Goal: Use online tool/utility: Utilize a website feature to perform a specific function

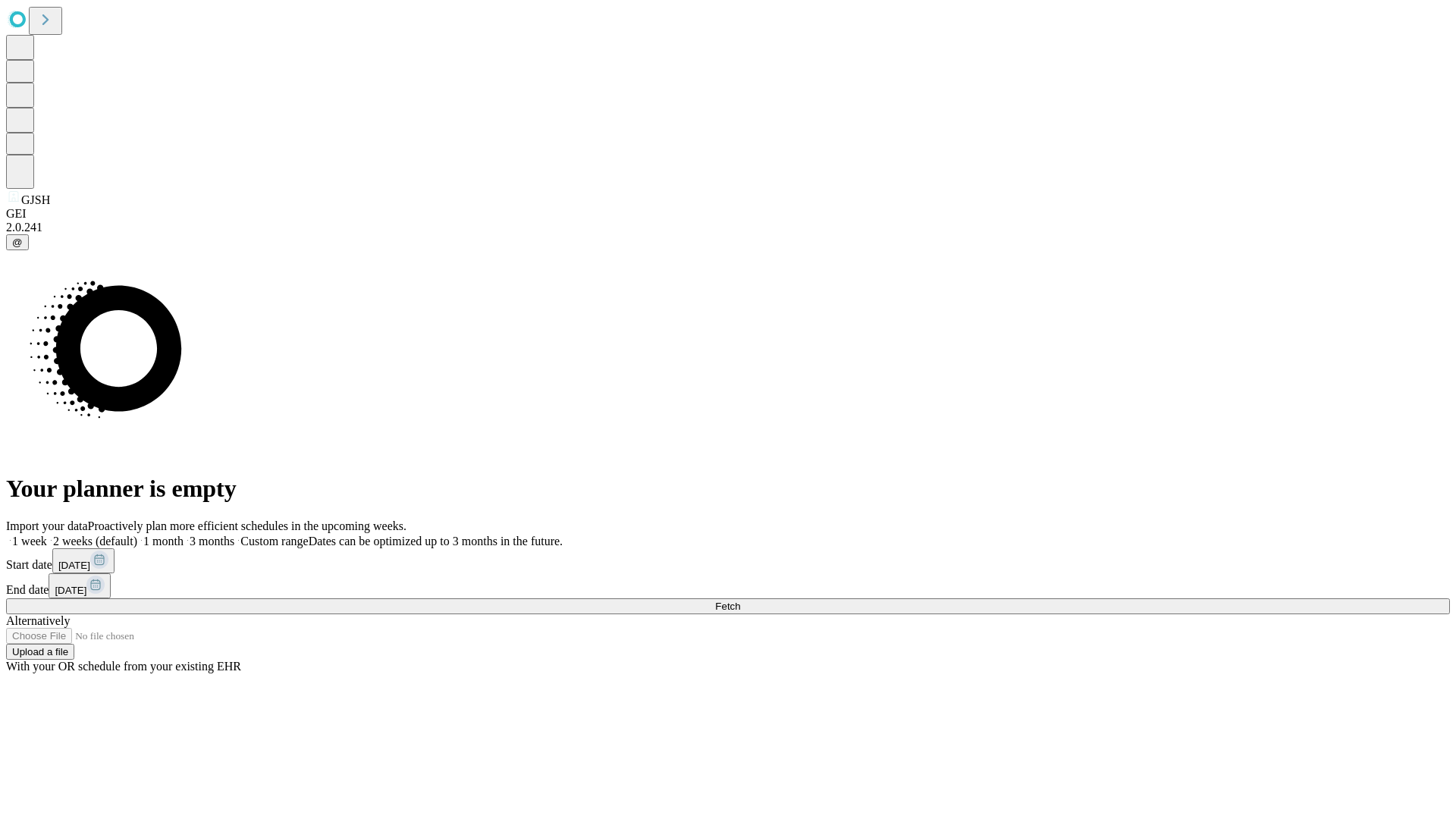
click at [740, 600] on span "Fetch" at bounding box center [728, 606] width 25 height 11
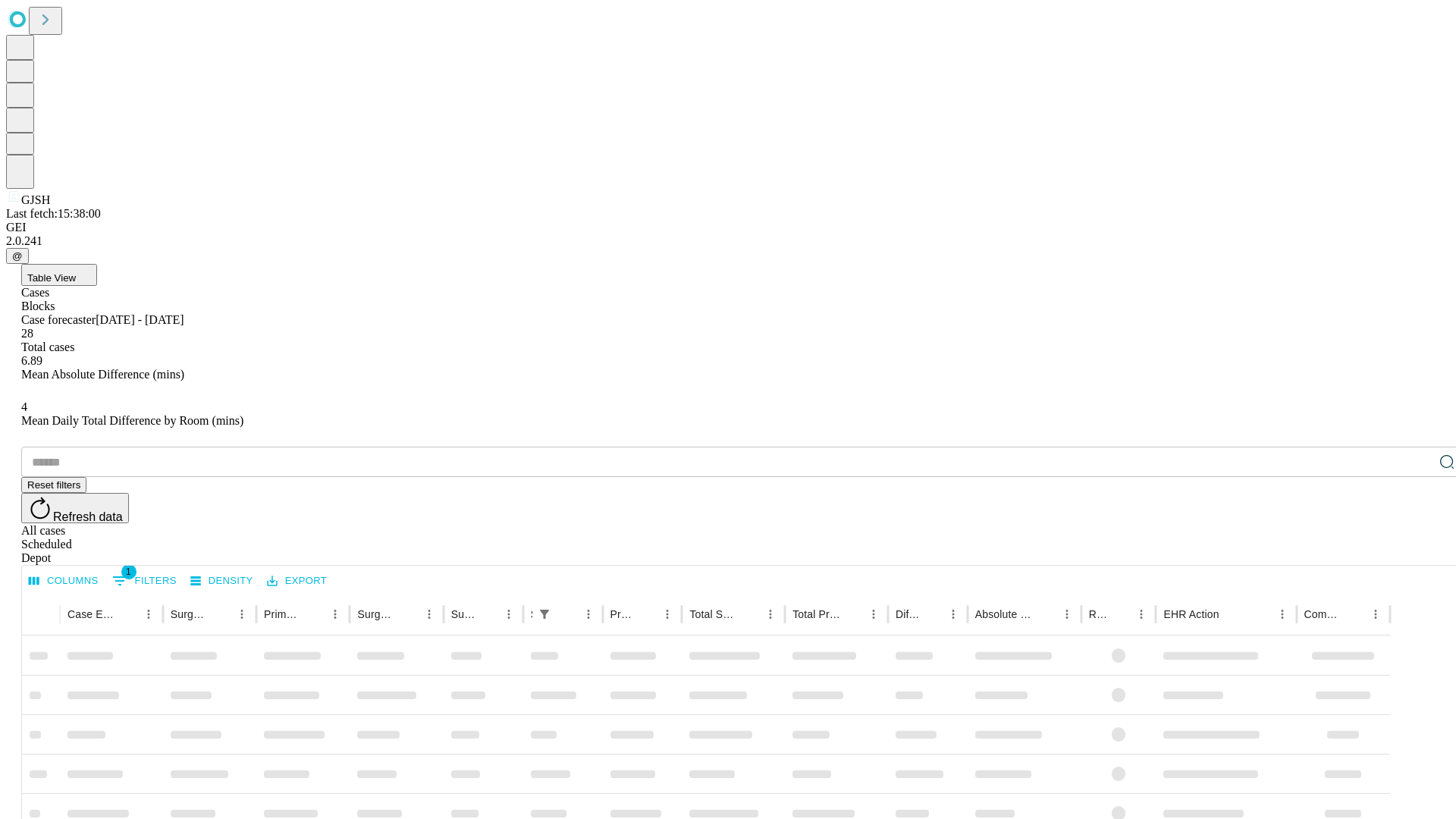
click at [76, 272] on span "Table View" at bounding box center [51, 278] width 48 height 11
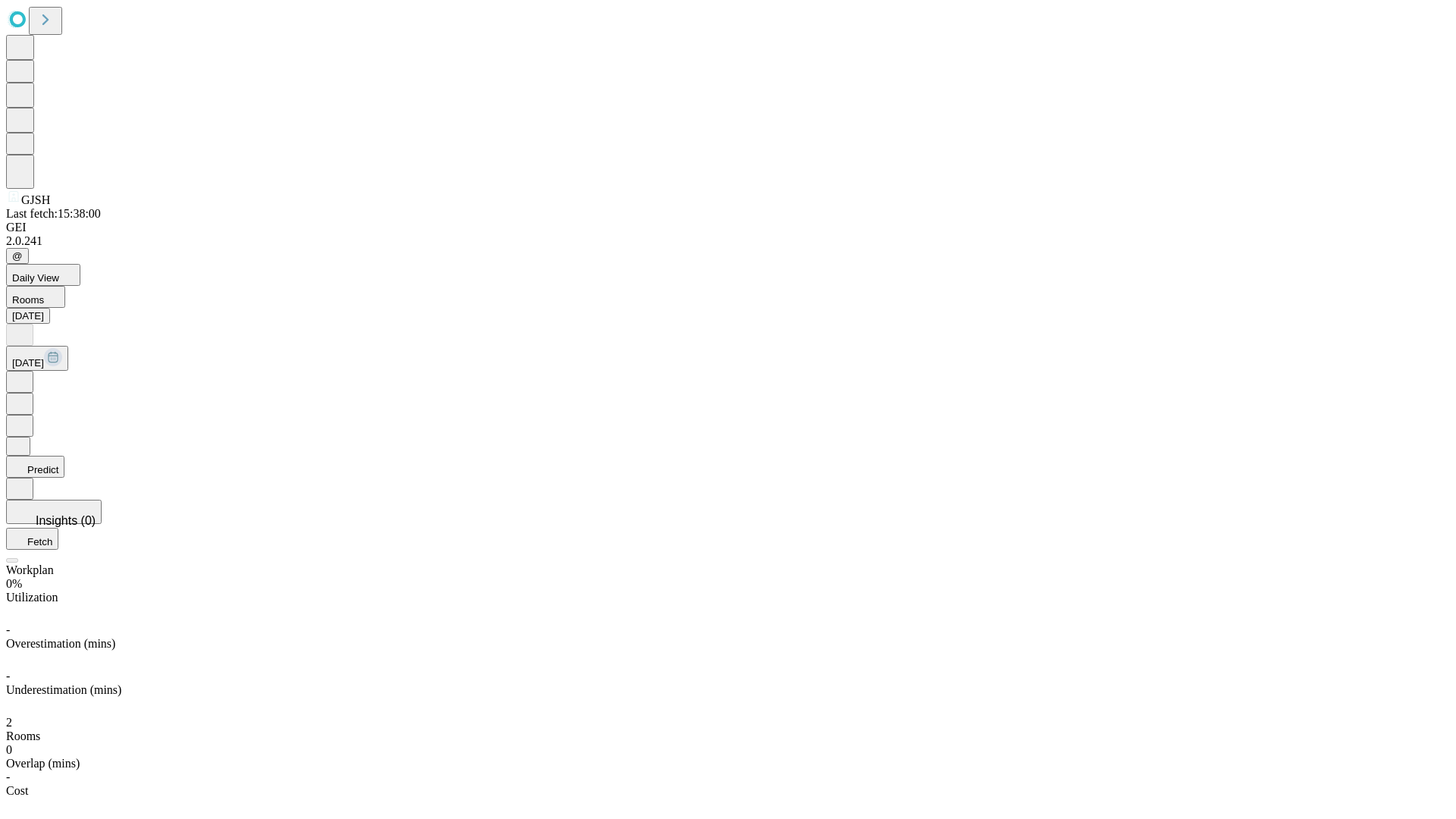
click at [64, 455] on button "Predict" at bounding box center [36, 467] width 59 height 22
